Goal: Check status: Check status

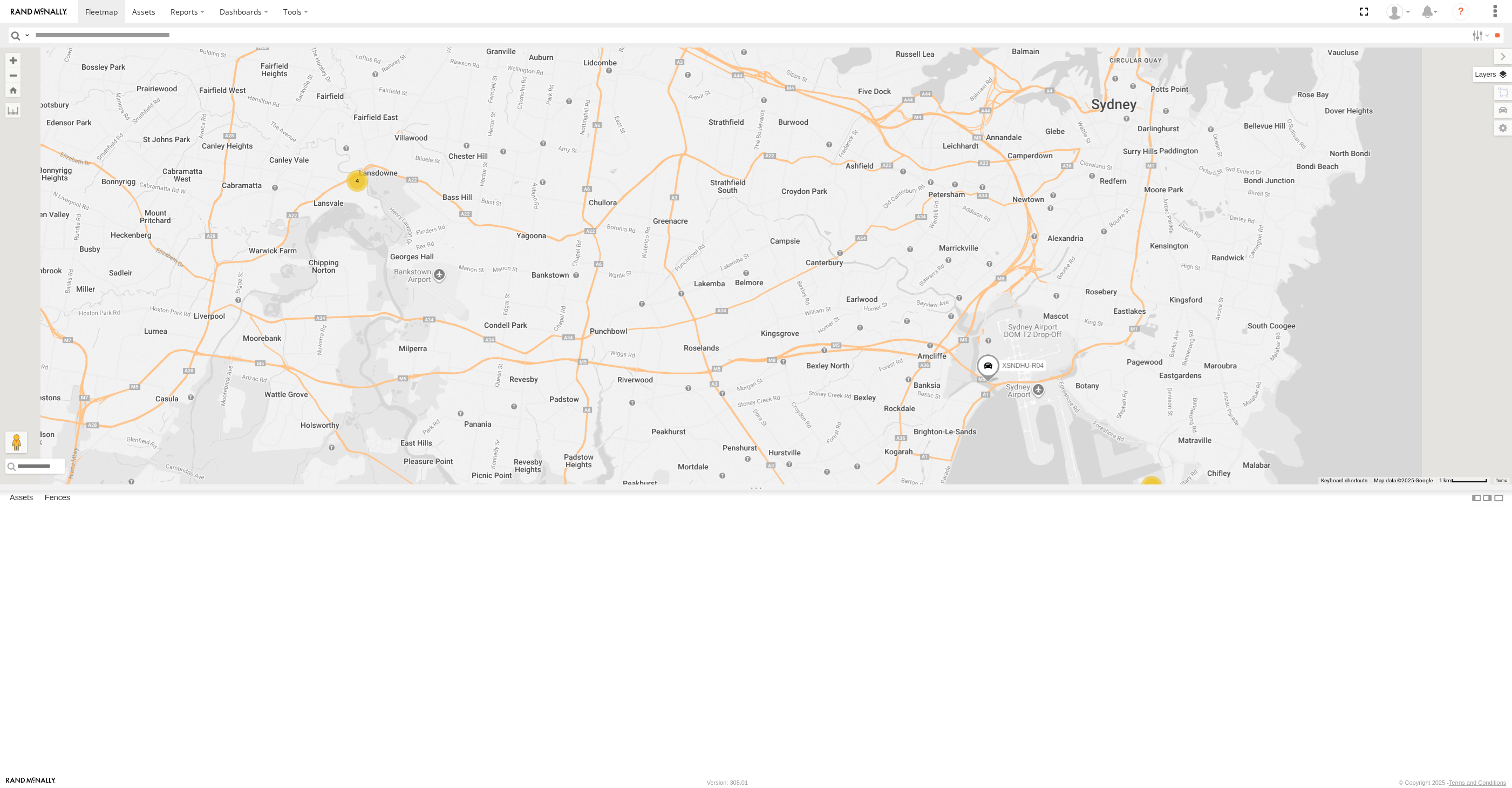
click at [1501, 77] on label at bounding box center [1492, 74] width 40 height 15
click at [0, 0] on span "Basemaps" at bounding box center [0, 0] width 0 height 0
click at [0, 0] on span "Satellite + Roadmap" at bounding box center [0, 0] width 0 height 0
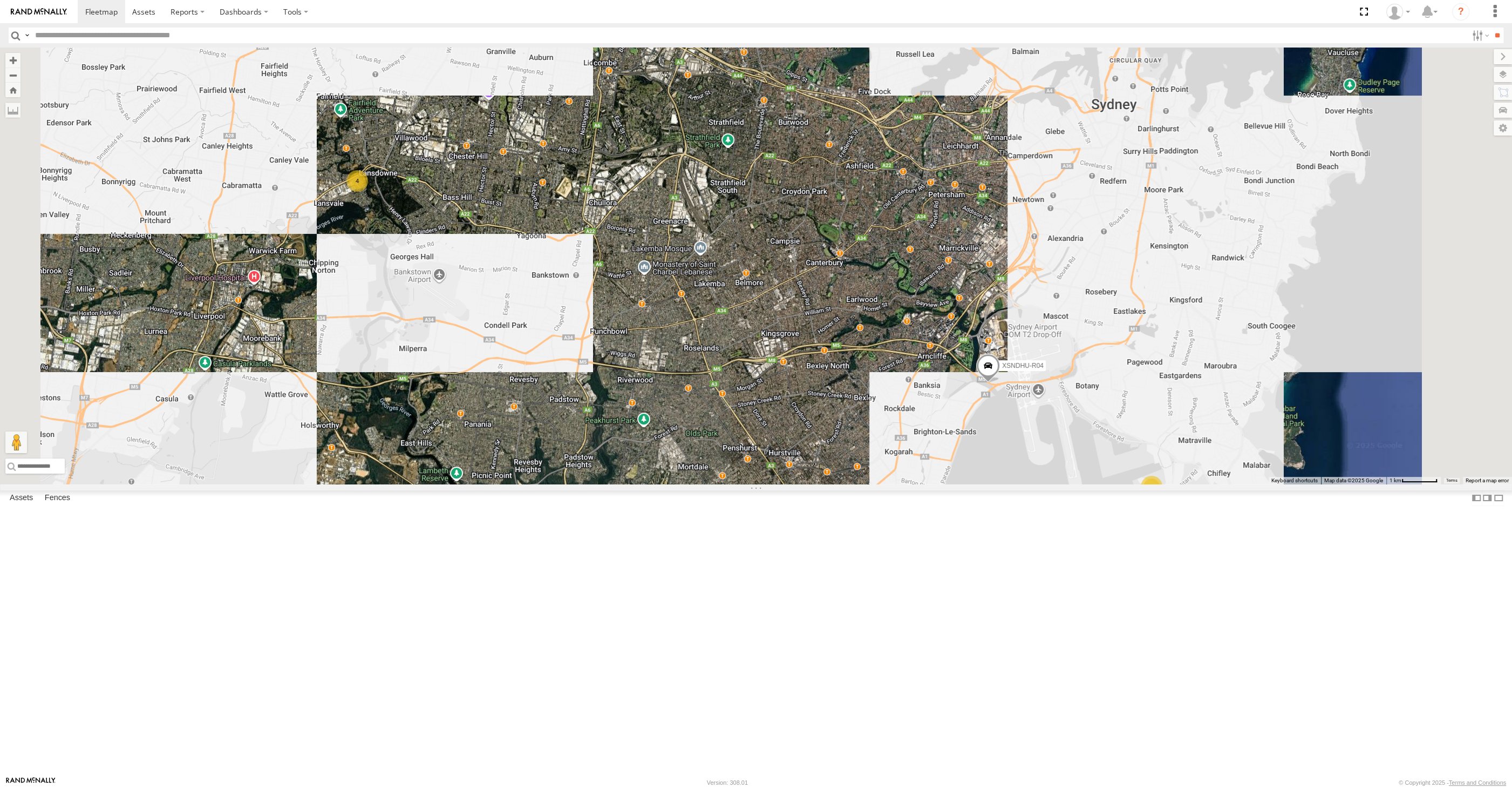
click at [0, 0] on span "Overlays" at bounding box center [0, 0] width 0 height 0
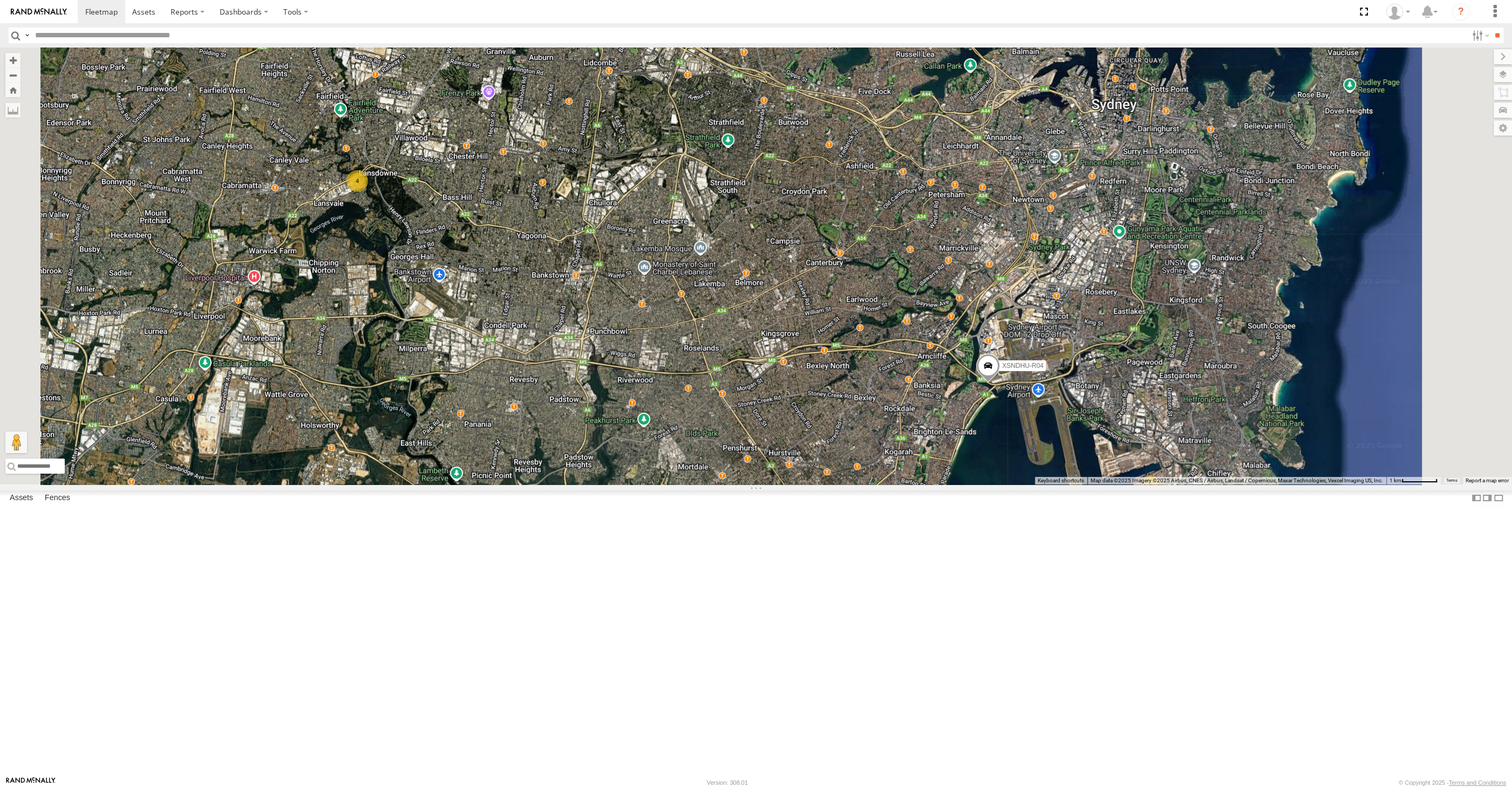
click at [0, 0] on span "Traffic" at bounding box center [0, 0] width 0 height 0
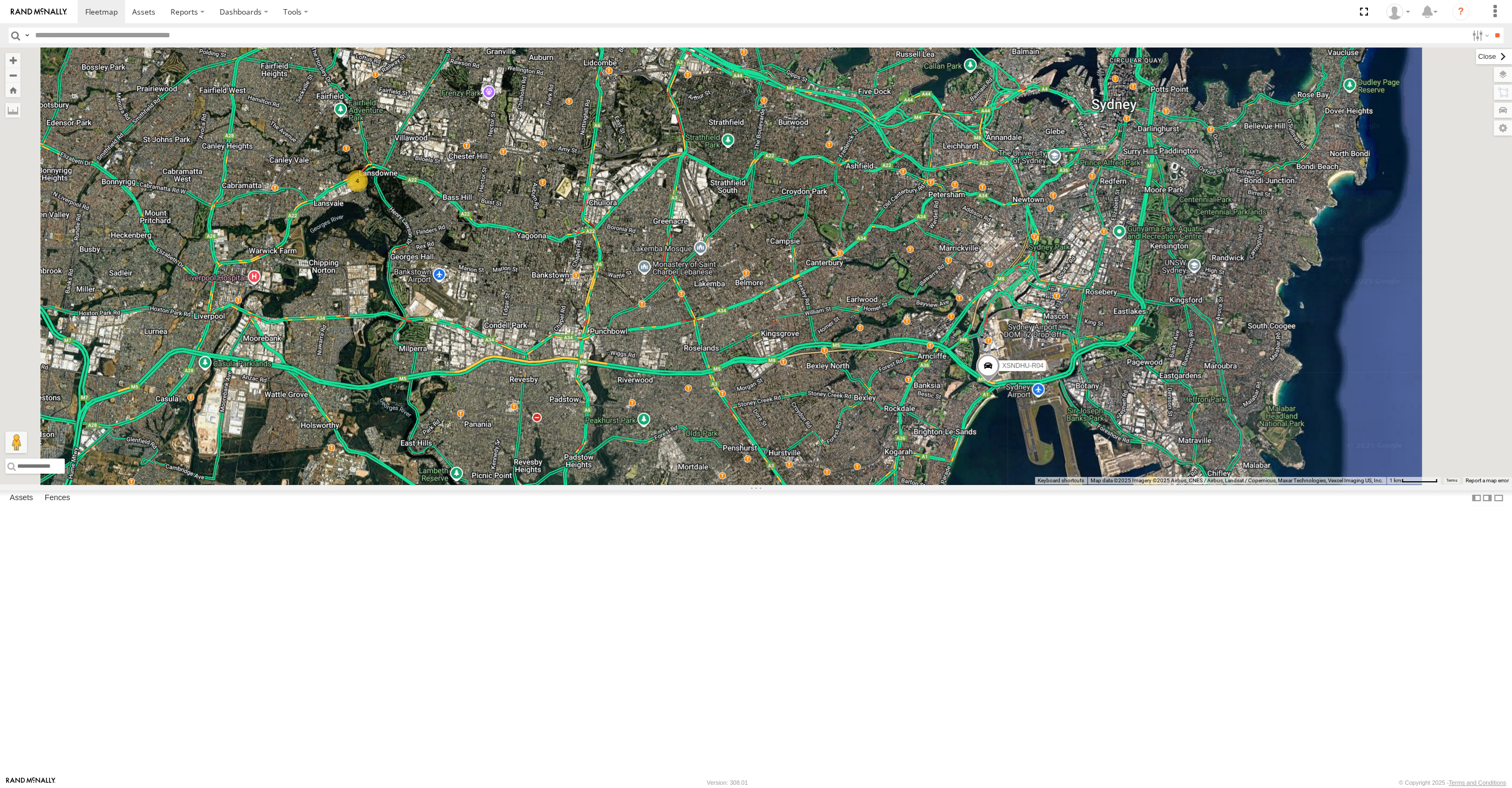
click at [1476, 52] on label at bounding box center [1494, 57] width 36 height 15
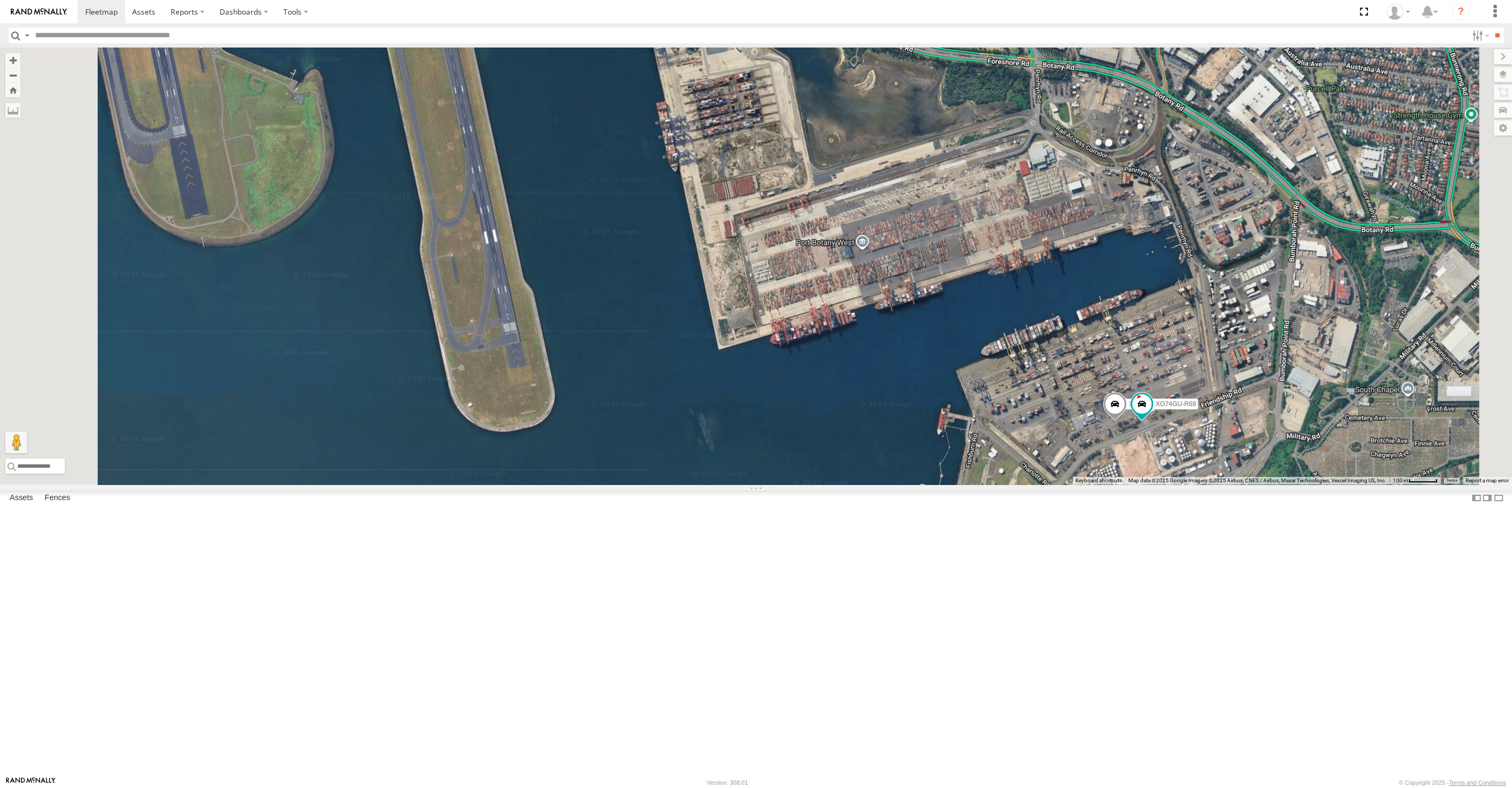
click at [1118, 476] on div "XSNDHU-R04 RJ5911-R79 XP81FE-R59 XO74GU-R69" at bounding box center [756, 265] width 1512 height 437
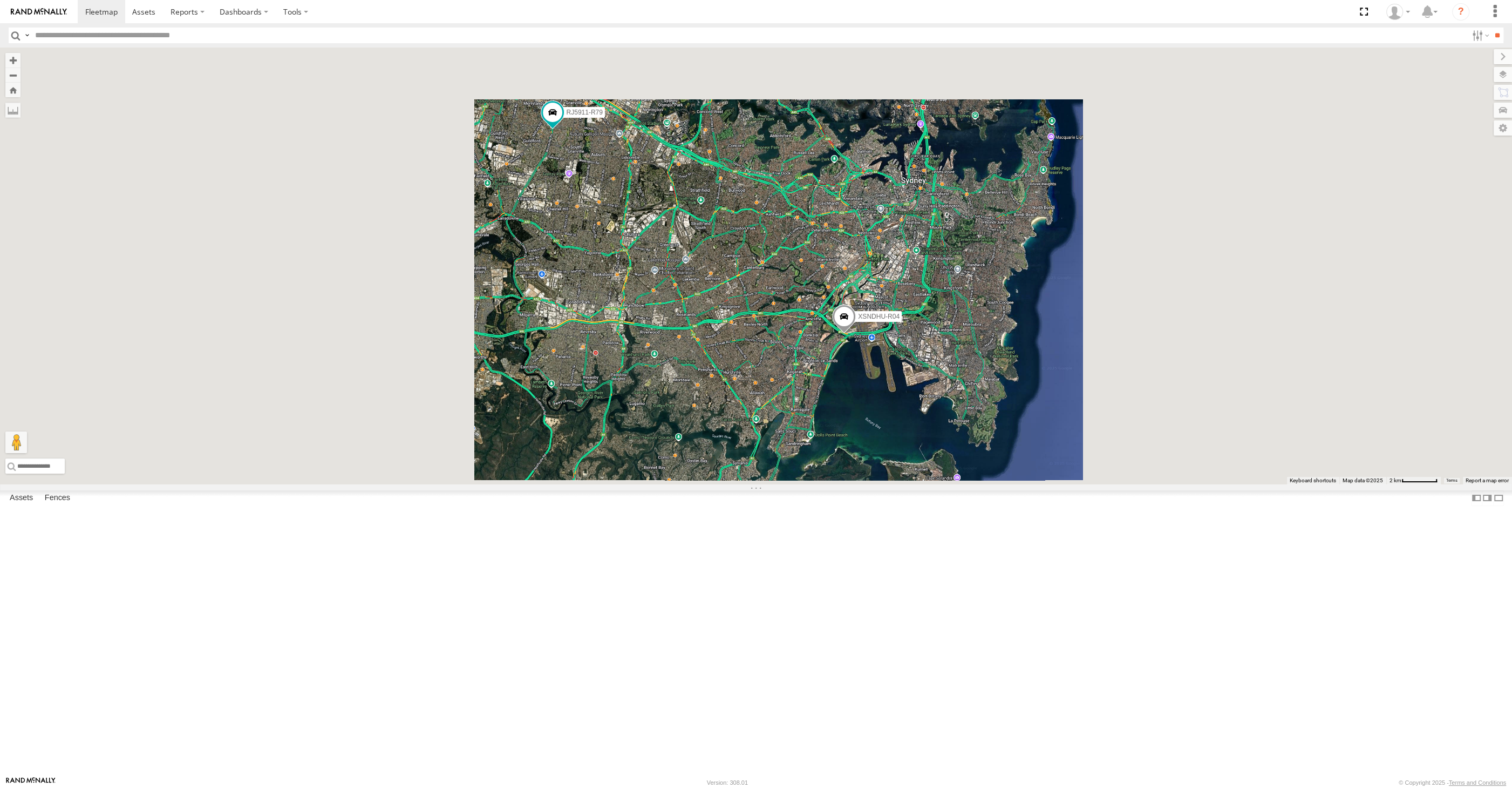
drag, startPoint x: 997, startPoint y: 495, endPoint x: 1026, endPoint y: 523, distance: 40.3
click at [1028, 484] on div "XSNDHU-R04 RJ5911-R79" at bounding box center [756, 265] width 1512 height 437
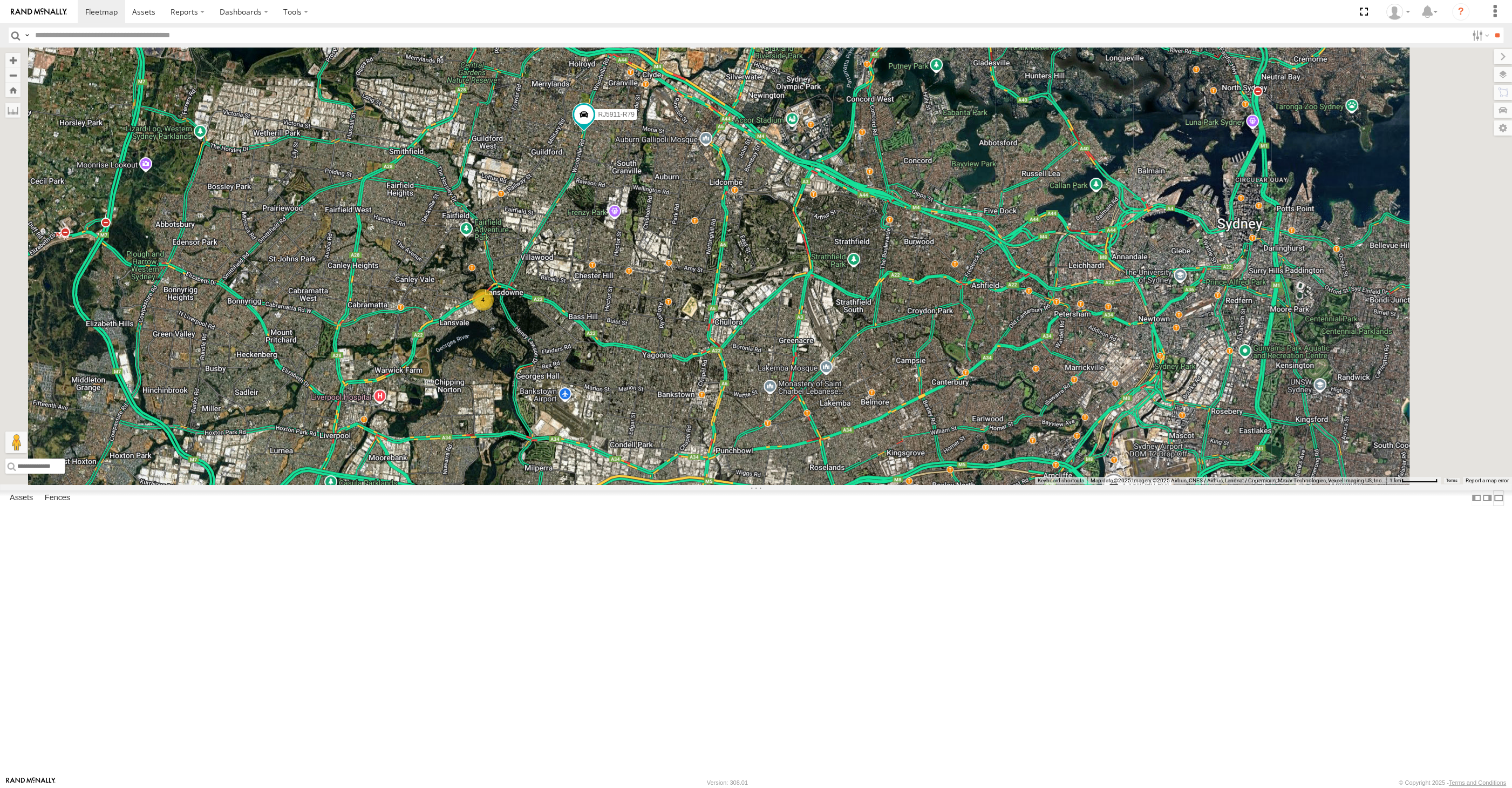
click at [1493, 506] on label at bounding box center [1498, 498] width 11 height 16
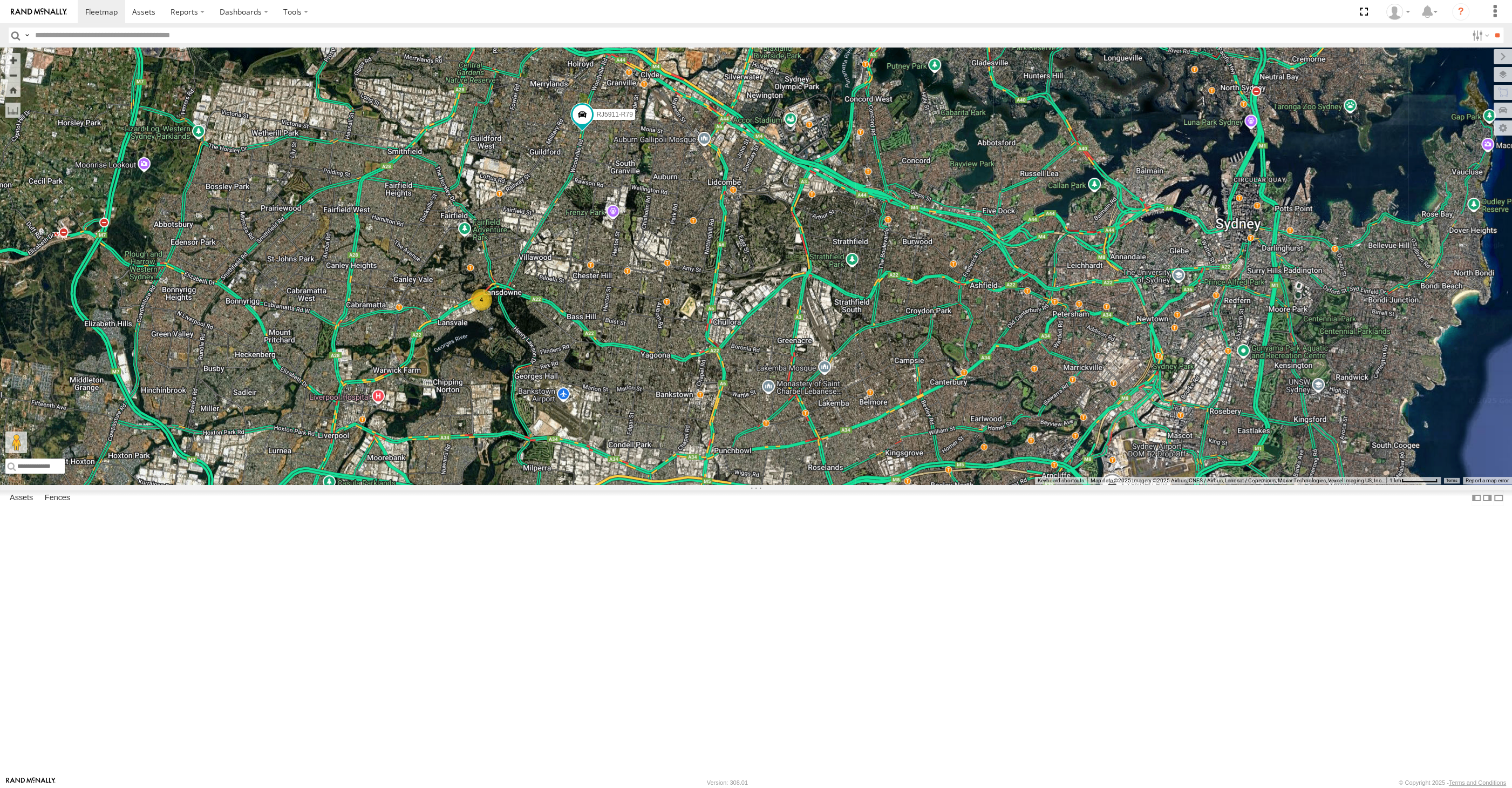
drag, startPoint x: 924, startPoint y: 528, endPoint x: 912, endPoint y: 520, distance: 14.4
click at [914, 484] on div "XSNDHU-R04 RJ5911-R79 4 2" at bounding box center [756, 265] width 1512 height 437
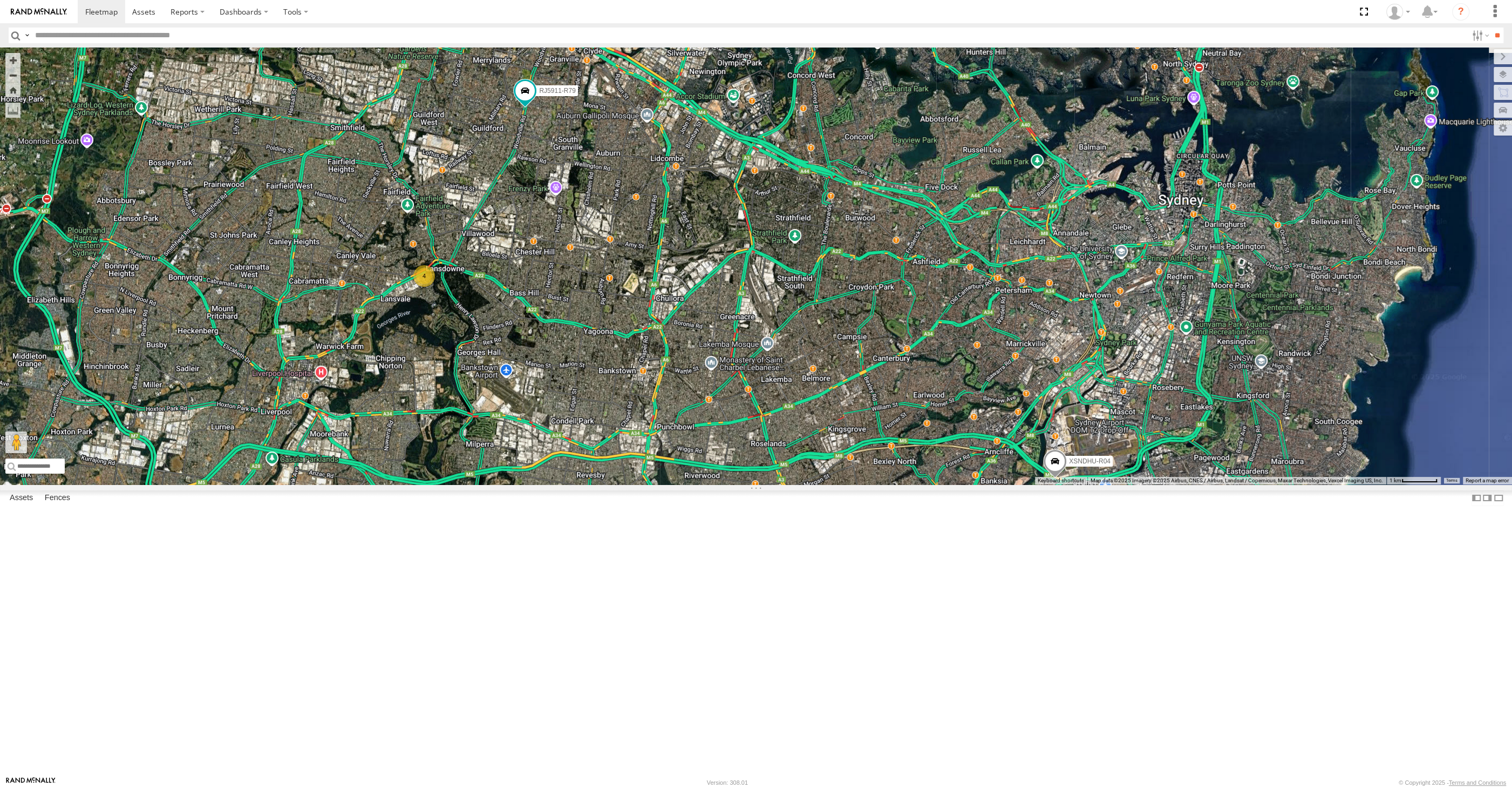
drag, startPoint x: 918, startPoint y: 572, endPoint x: 878, endPoint y: 559, distance: 42.1
click at [878, 484] on div "XSNDHU-R04 RJ5911-R79 4 2" at bounding box center [756, 265] width 1512 height 437
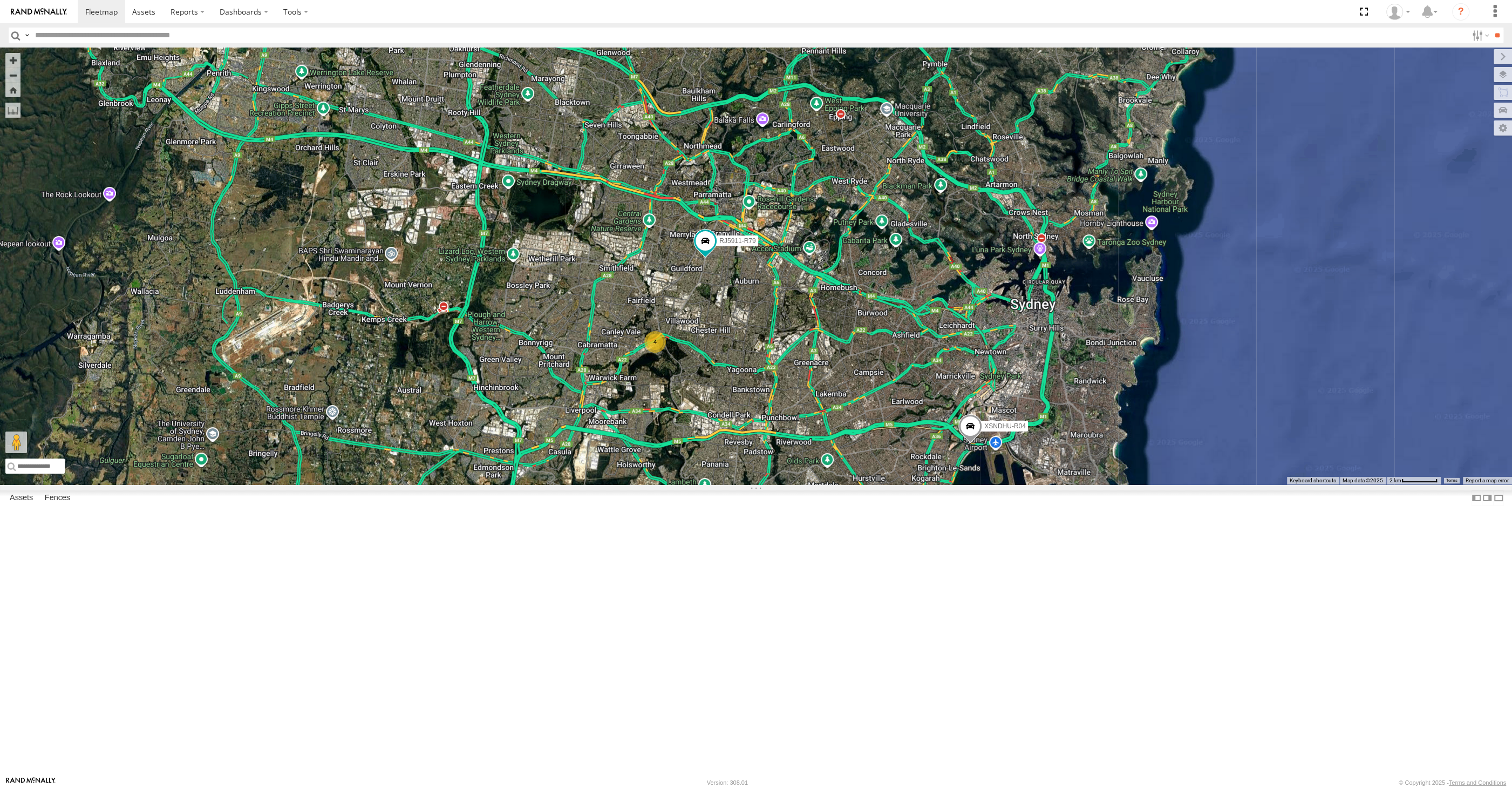
drag, startPoint x: 924, startPoint y: 622, endPoint x: 925, endPoint y: 613, distance: 9.1
click at [925, 484] on div "XSNDHU-R04 RJ5911-R79 4 2" at bounding box center [756, 265] width 1512 height 437
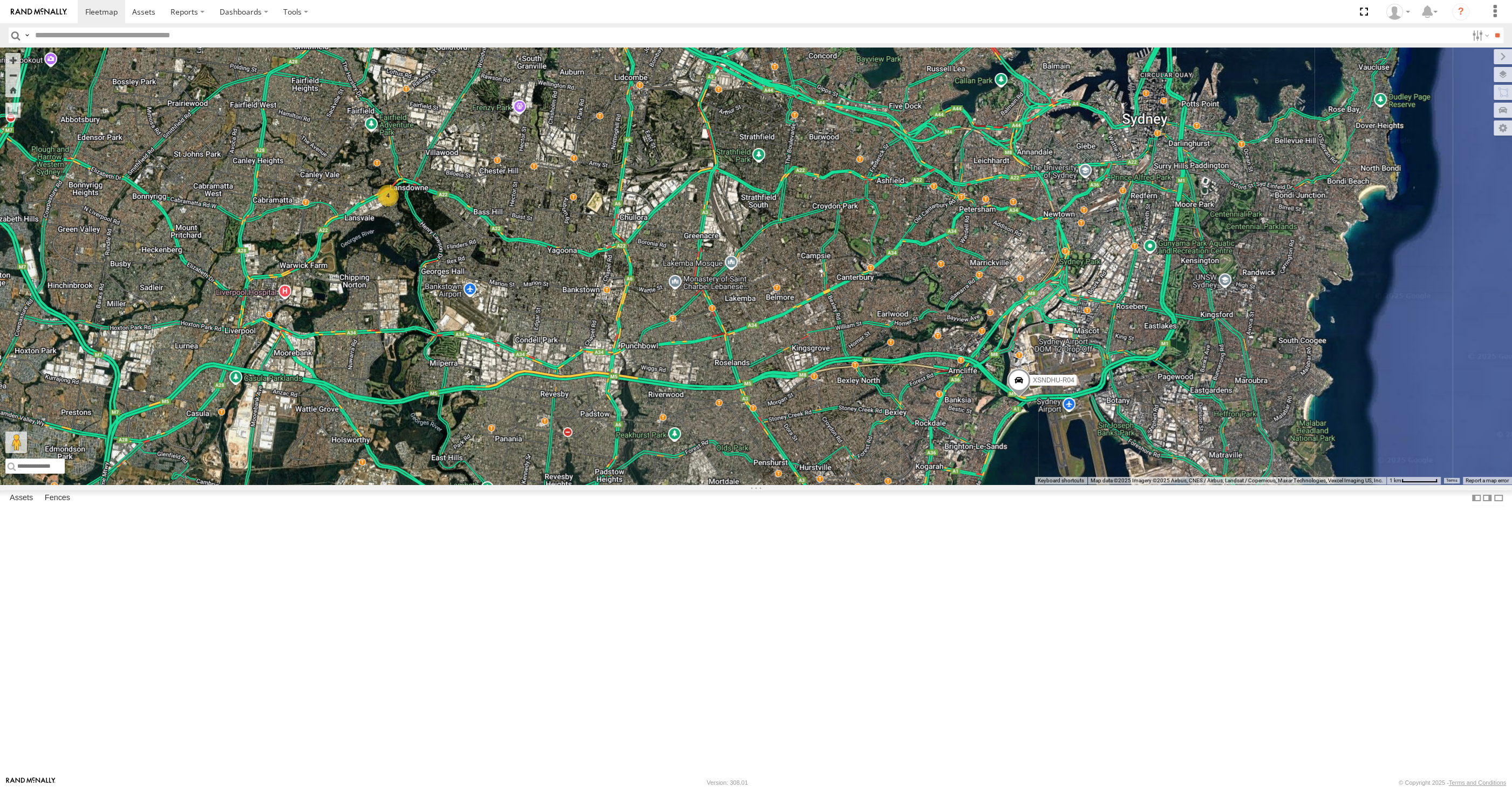
click at [946, 484] on div "XSNDHU-R04 RJ5911-R79 4 2" at bounding box center [756, 265] width 1512 height 437
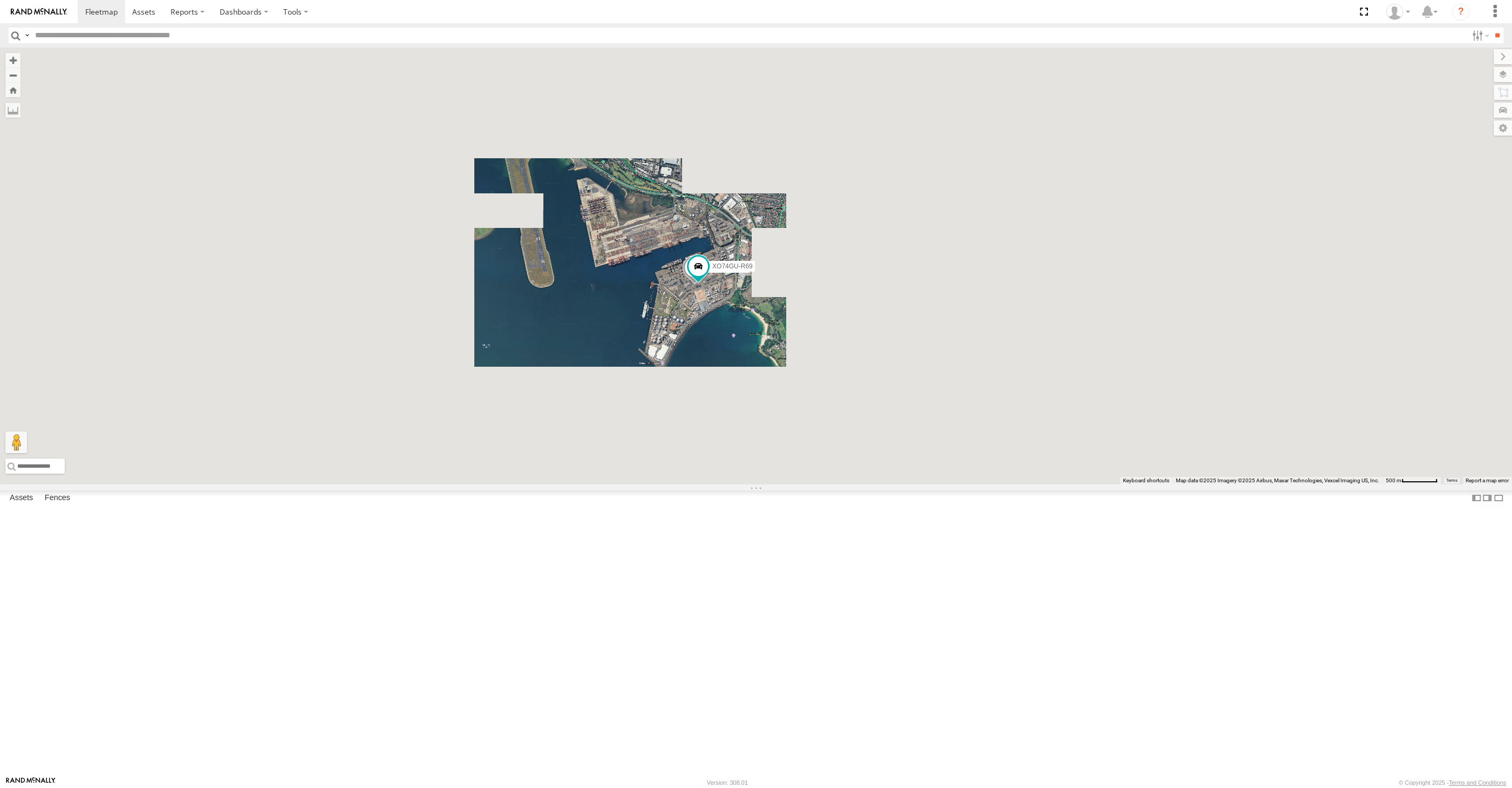
drag, startPoint x: 608, startPoint y: 446, endPoint x: 842, endPoint y: 461, distance: 234.5
click at [838, 461] on div "XSNDHU-R04 RJ5911-R79 XP81FE-R59 XO74GU-R69" at bounding box center [756, 265] width 1512 height 437
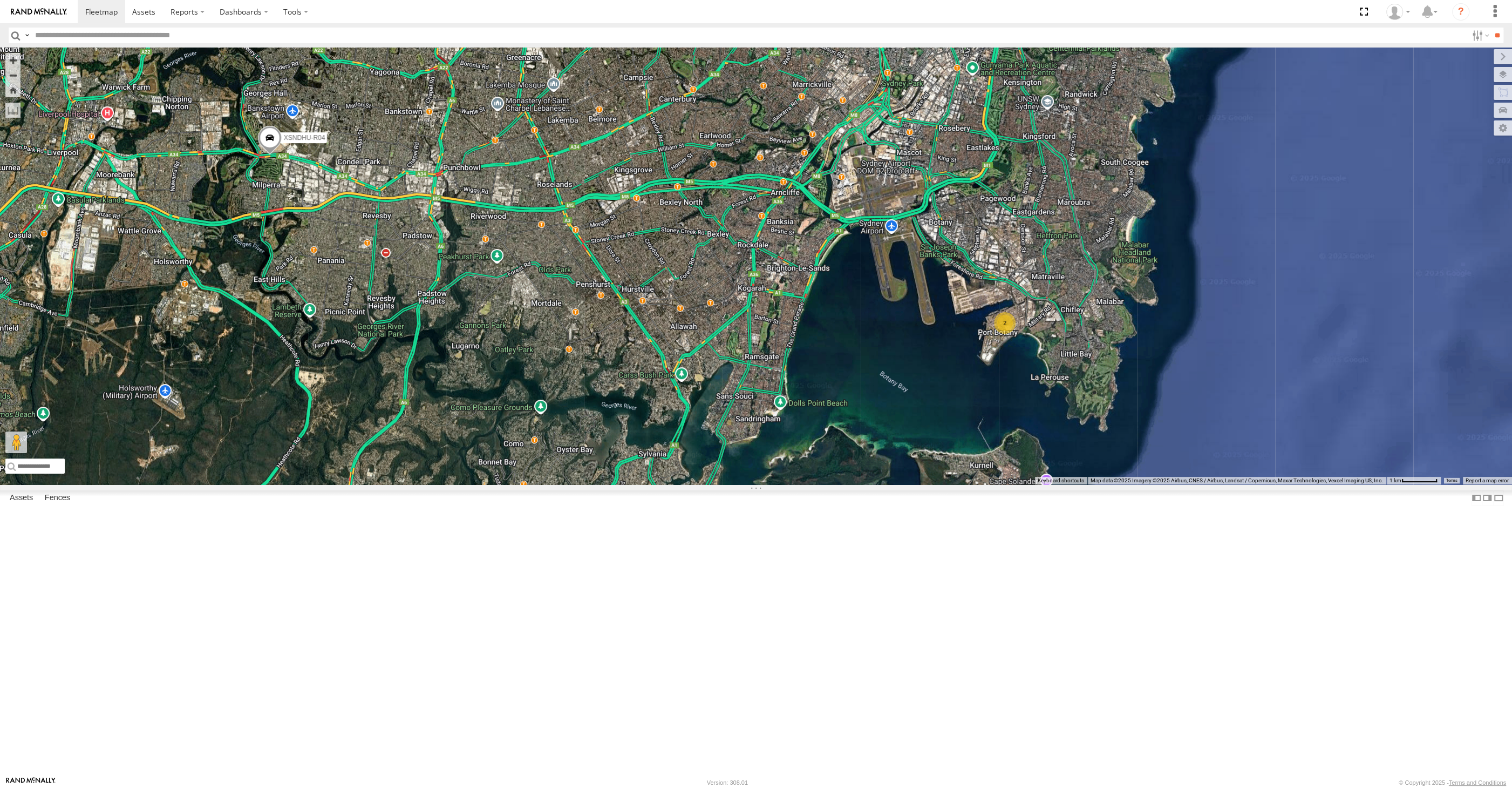
drag, startPoint x: 704, startPoint y: 492, endPoint x: 753, endPoint y: 497, distance: 49.3
click at [753, 484] on div "XSNDHU-R04 RJ5911-R79 4 2" at bounding box center [756, 265] width 1512 height 437
